Goal: Check status

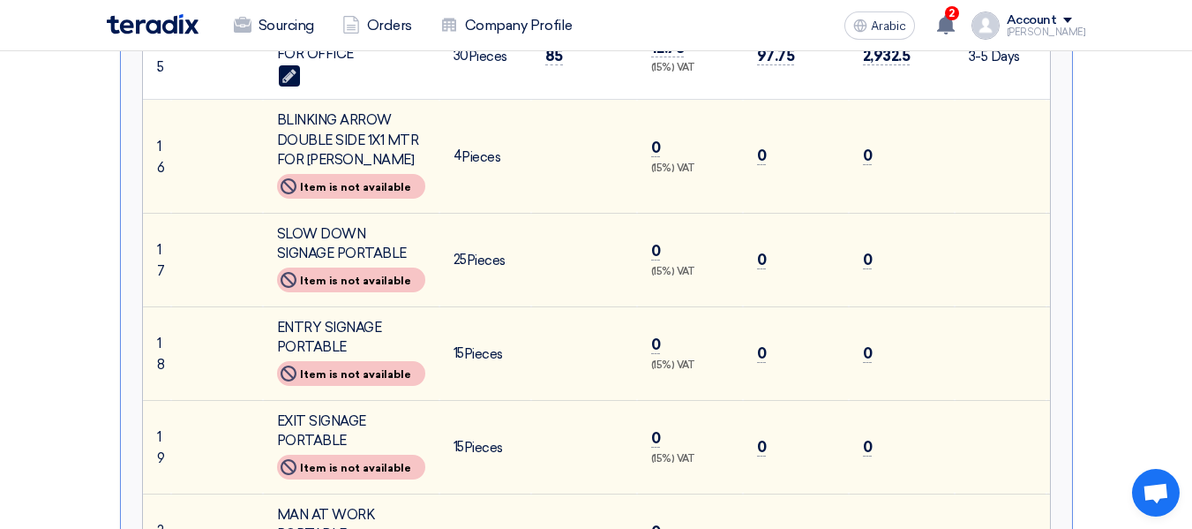
scroll to position [1880, 0]
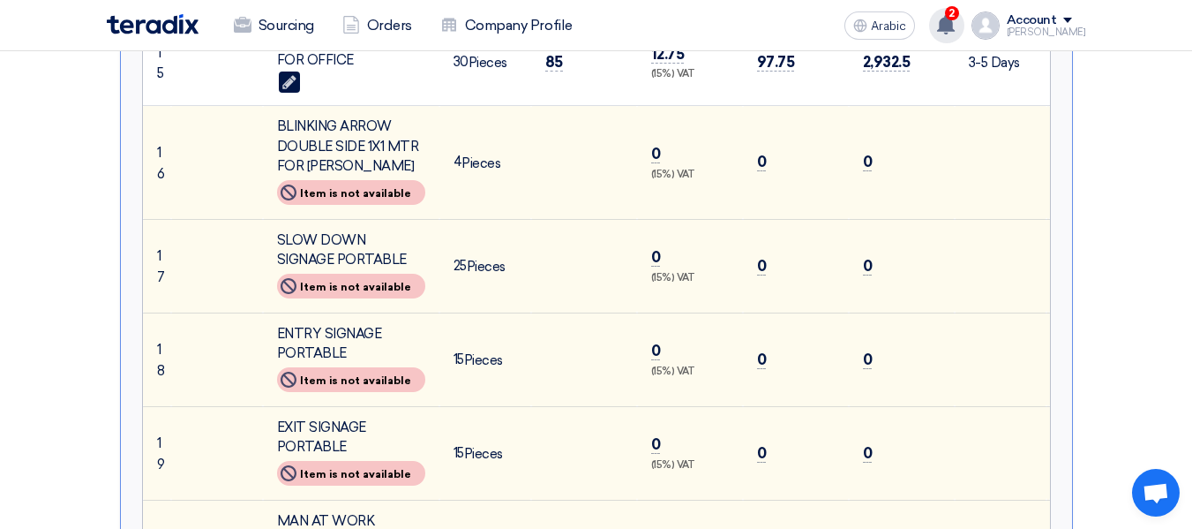
click at [955, 21] on use at bounding box center [946, 24] width 18 height 19
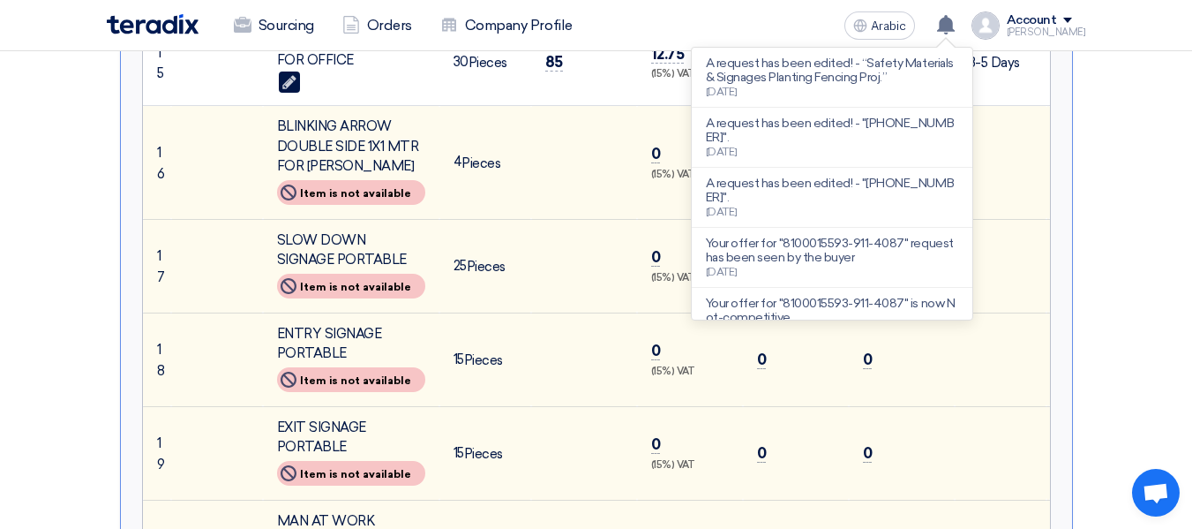
click at [899, 70] on font "A request has been edited! - “Safety Materials & Signages Planting Fencing Proj…" at bounding box center [830, 70] width 248 height 29
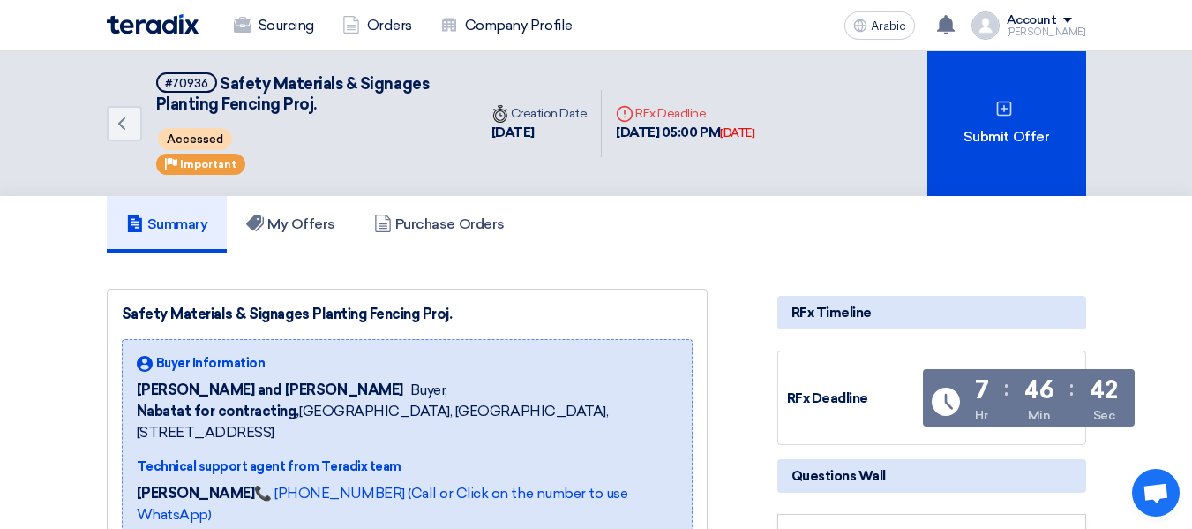
scroll to position [293, 0]
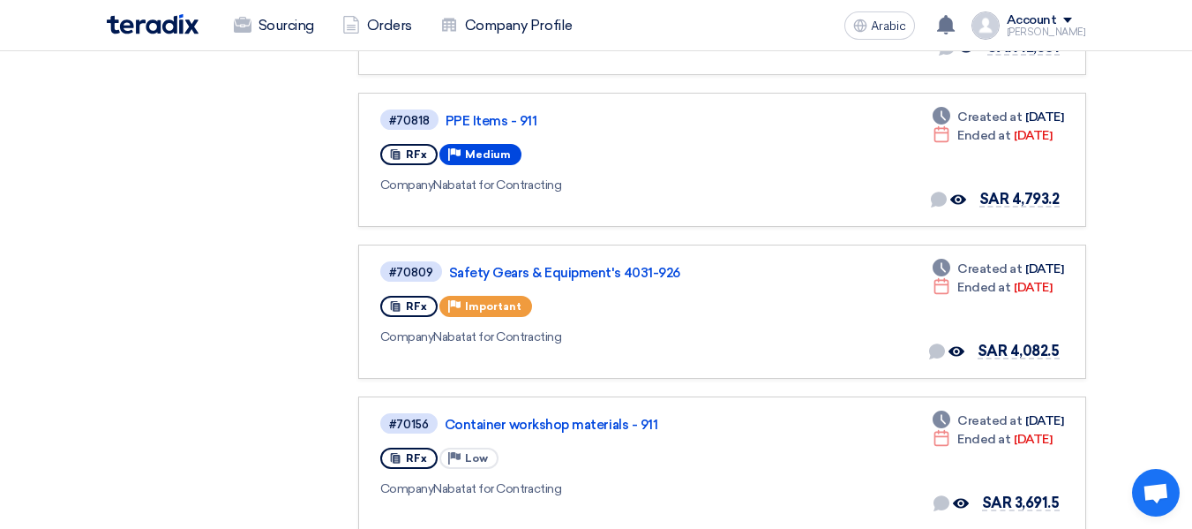
scroll to position [561, 0]
